Goal: Task Accomplishment & Management: Use online tool/utility

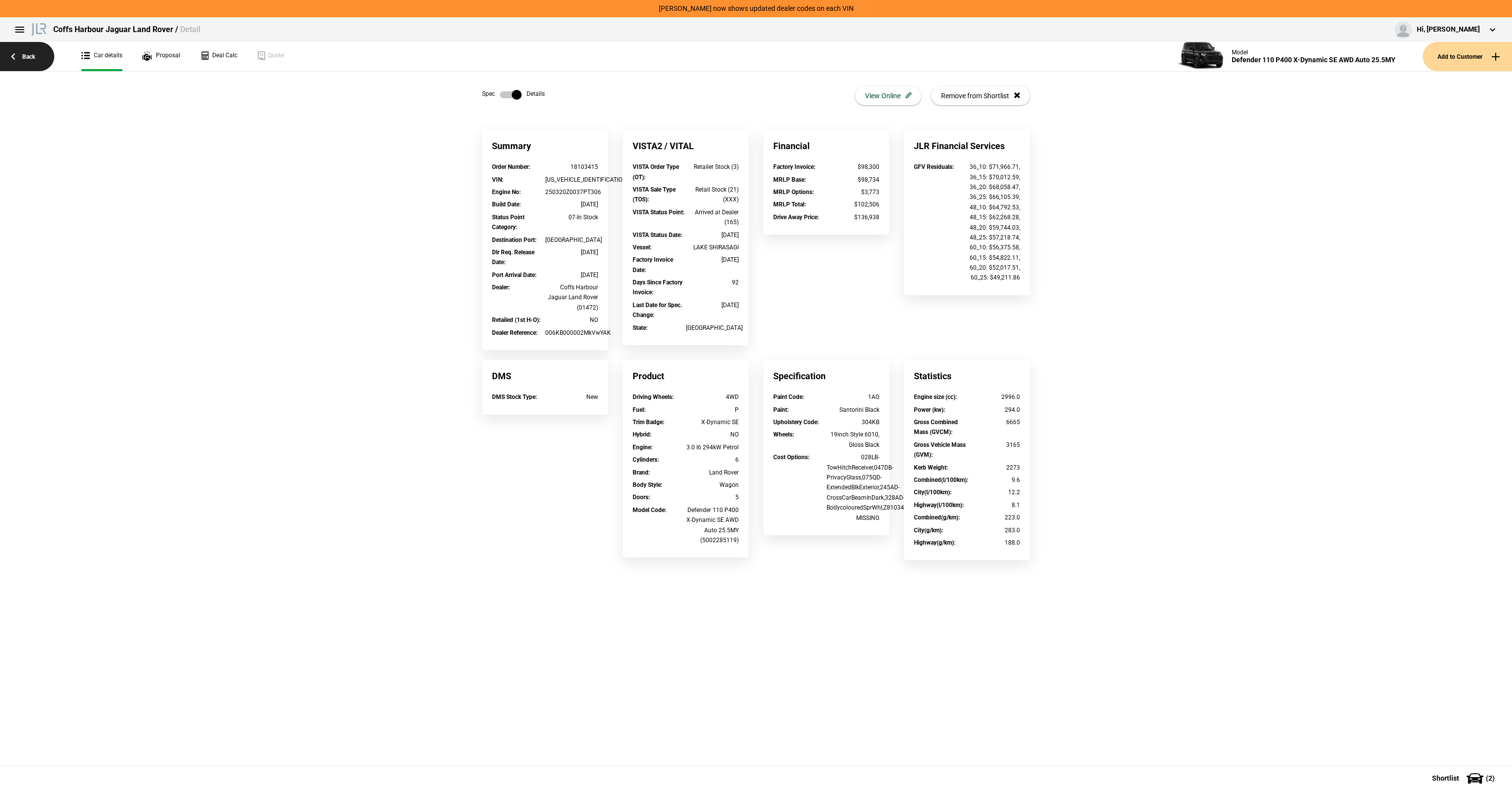
click at [41, 49] on link "Back" at bounding box center [27, 56] width 54 height 29
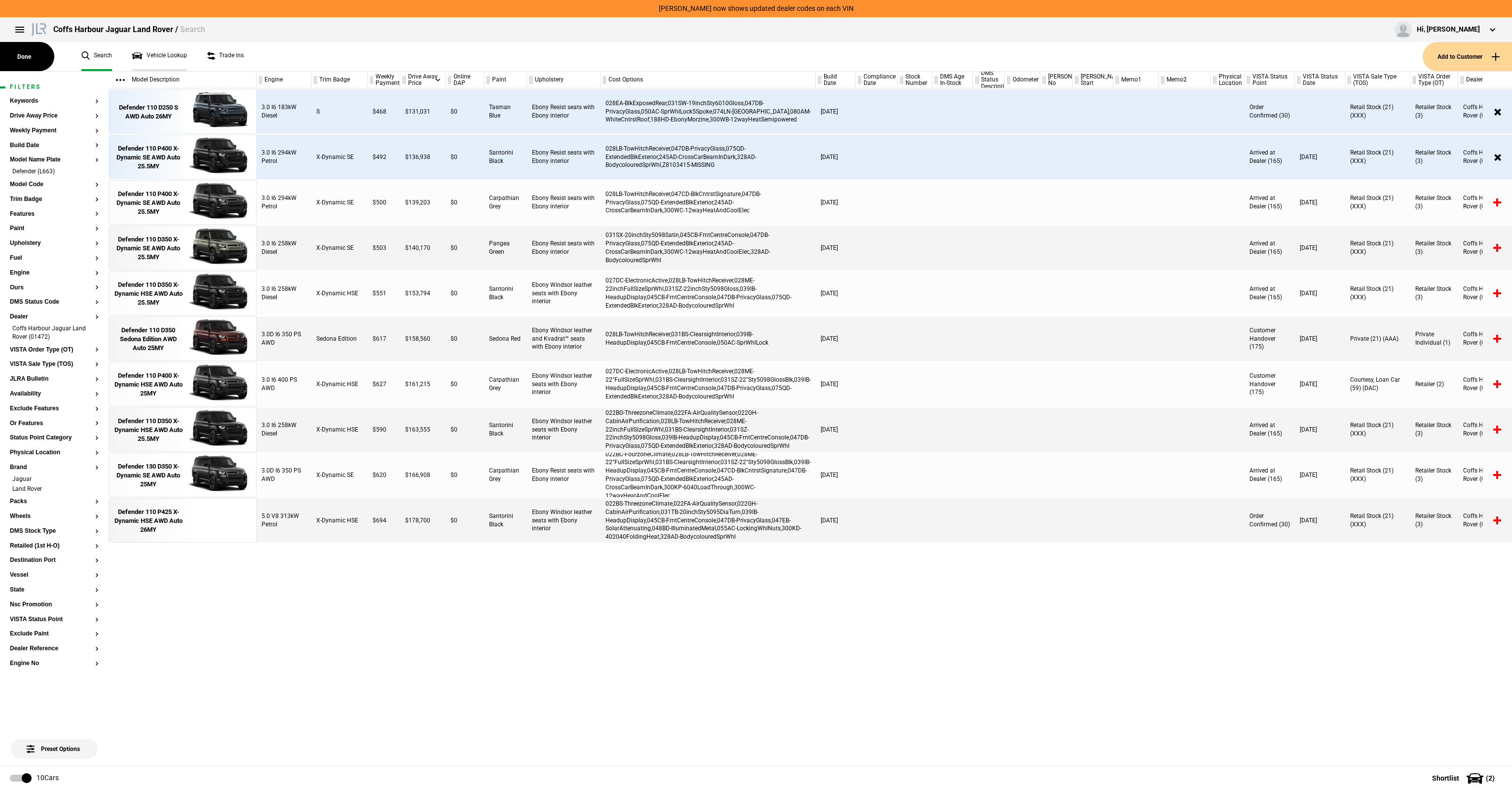
click at [134, 52] on link "Vehicle Lookup" at bounding box center [159, 56] width 55 height 29
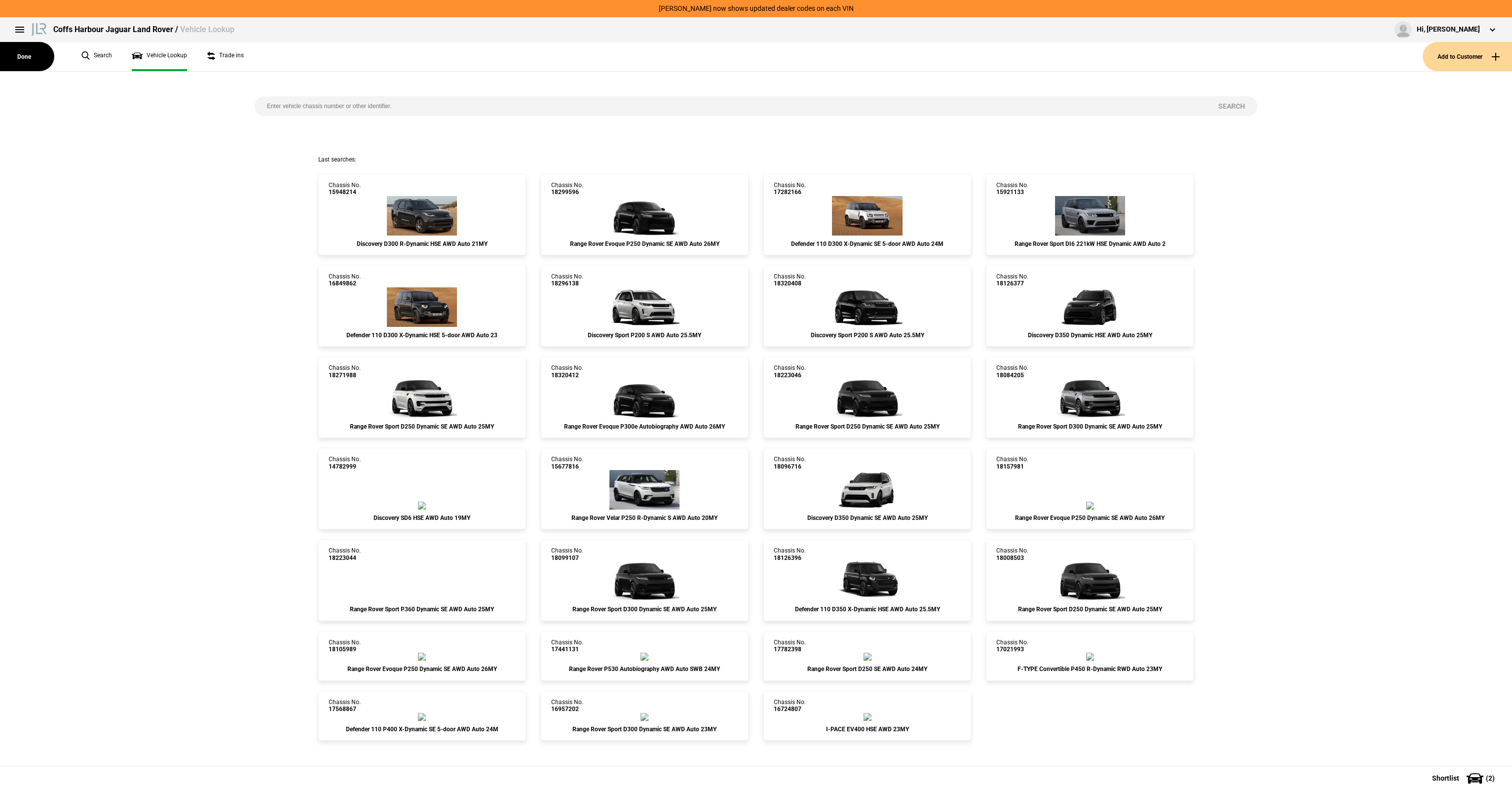
click at [262, 97] on input "search" at bounding box center [731, 106] width 952 height 20
click at [278, 100] on input "search" at bounding box center [731, 106] width 952 height 20
paste input "18223046"
type input "18223046"
click at [1243, 104] on button "Search" at bounding box center [1231, 106] width 51 height 20
